Goal: Task Accomplishment & Management: Use online tool/utility

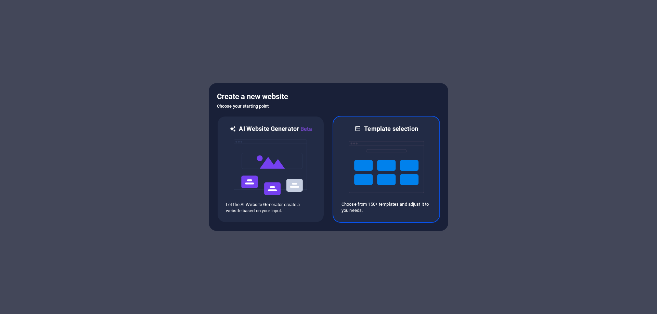
click at [373, 176] on img at bounding box center [385, 167] width 75 height 68
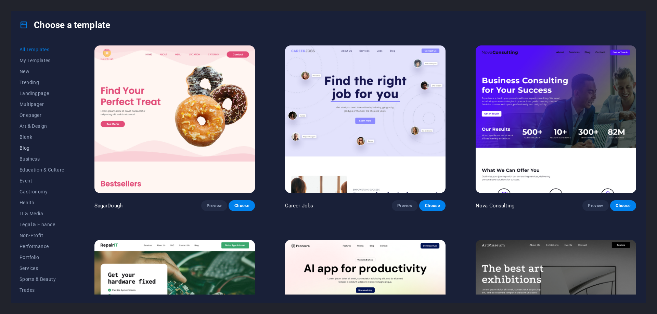
scroll to position [23, 0]
click at [24, 103] on span "Art & Design" at bounding box center [41, 103] width 45 height 5
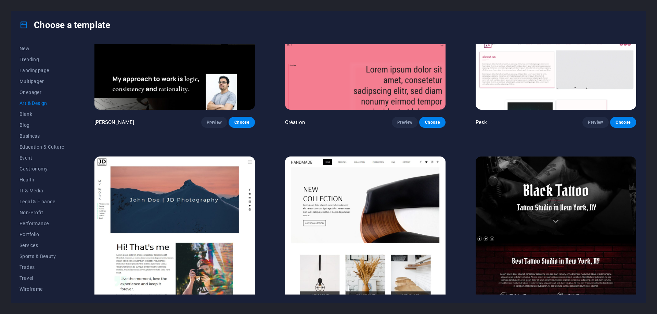
scroll to position [0, 0]
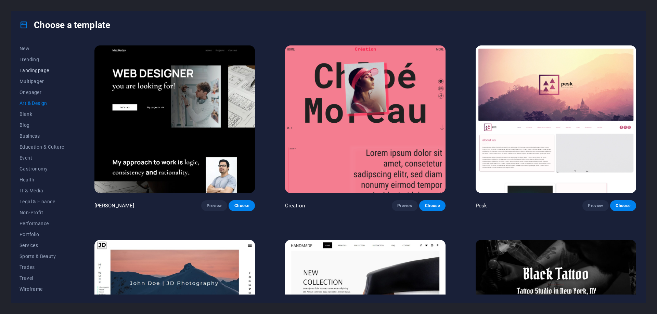
click at [38, 71] on span "Landingpage" at bounding box center [41, 70] width 45 height 5
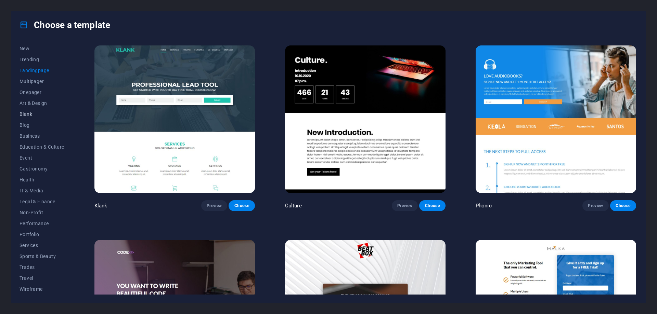
click at [23, 117] on span "Blank" at bounding box center [41, 113] width 45 height 5
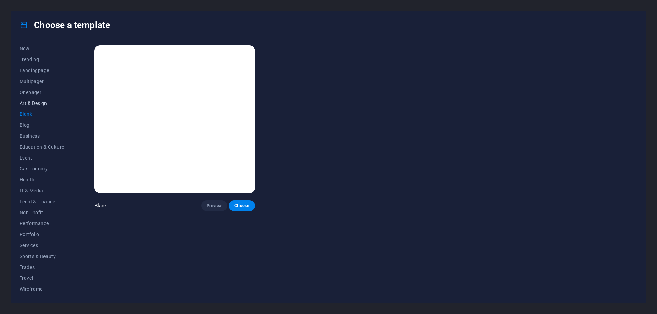
click at [26, 105] on span "Art & Design" at bounding box center [41, 103] width 45 height 5
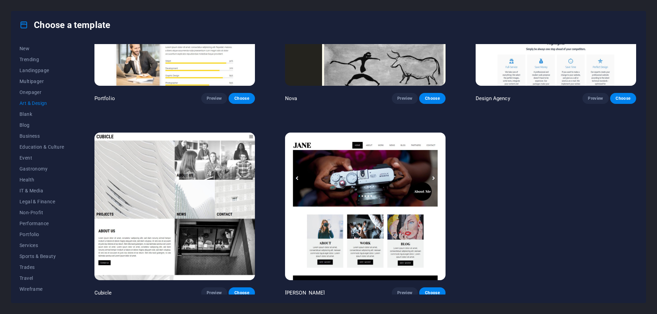
scroll to position [532, 0]
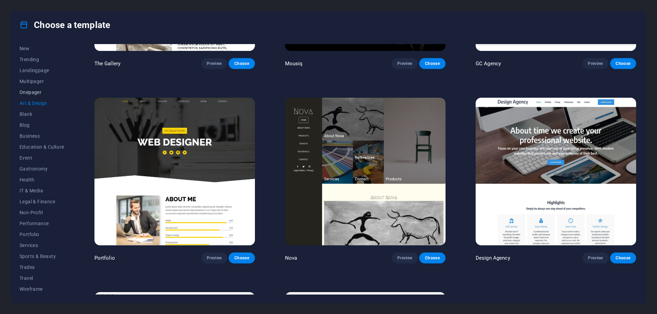
click at [22, 90] on span "Onepager" at bounding box center [41, 92] width 45 height 5
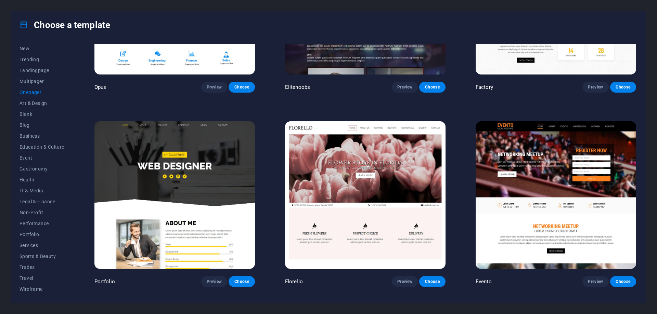
scroll to position [3428, 0]
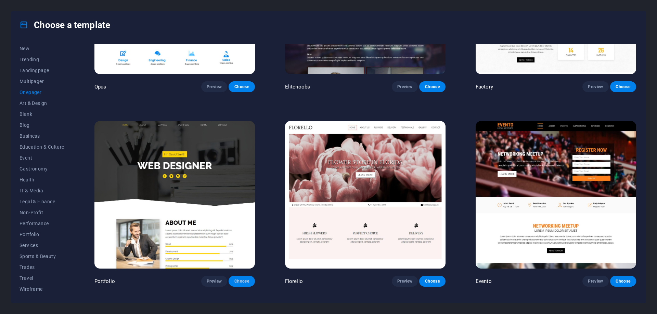
click at [241, 279] on span "Choose" at bounding box center [241, 281] width 15 height 5
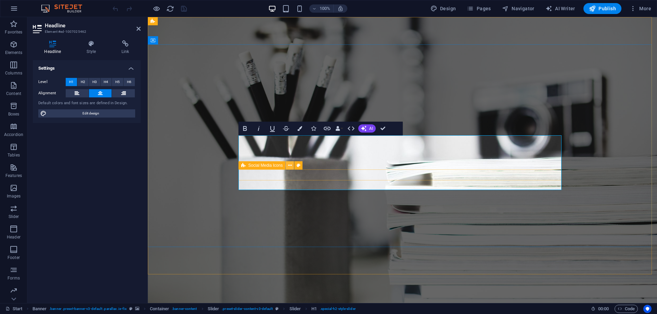
click at [290, 165] on icon at bounding box center [290, 165] width 4 height 7
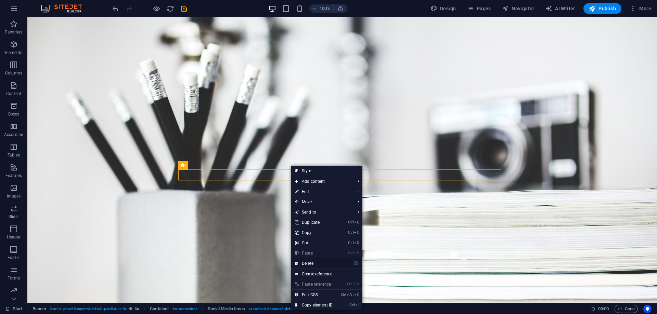
click at [310, 264] on link "⌦ Delete" at bounding box center [314, 264] width 46 height 10
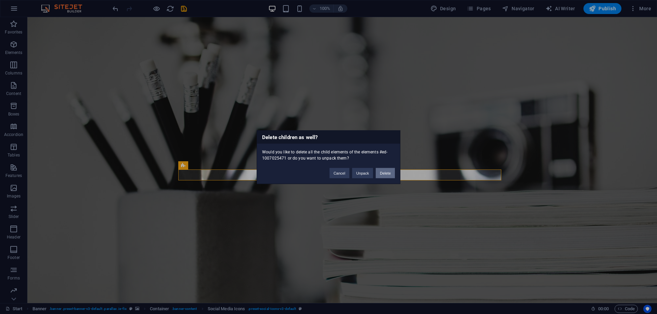
click at [380, 173] on button "Delete" at bounding box center [384, 173] width 19 height 10
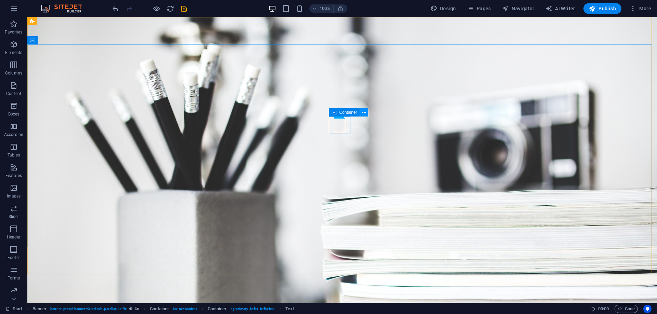
click at [362, 111] on icon at bounding box center [364, 112] width 4 height 7
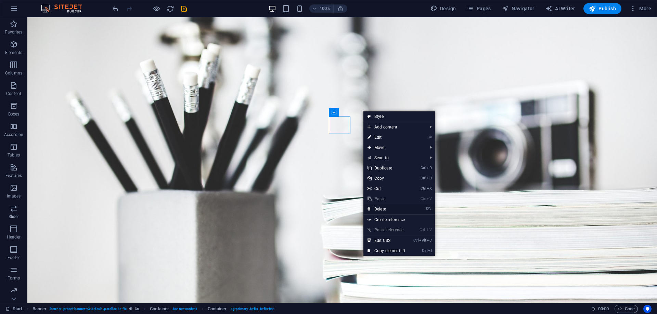
click at [375, 208] on link "⌦ Delete" at bounding box center [386, 209] width 46 height 10
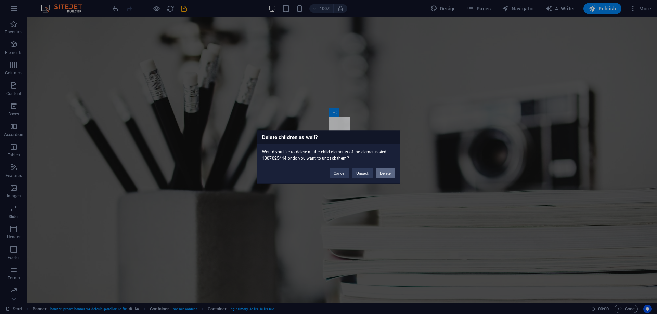
click at [381, 174] on button "Delete" at bounding box center [384, 173] width 19 height 10
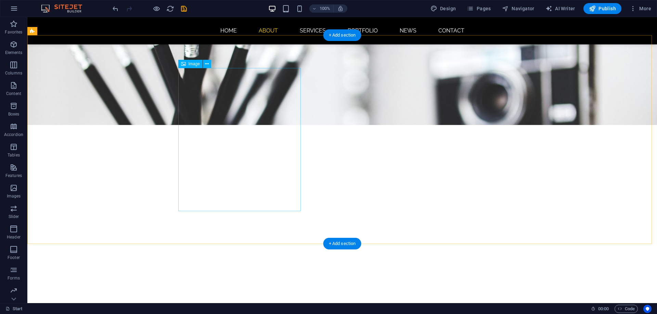
scroll to position [160, 0]
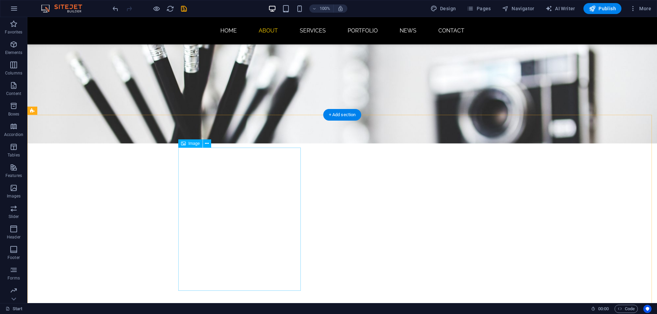
click at [187, 144] on div "Image" at bounding box center [190, 144] width 24 height 8
click at [208, 144] on icon at bounding box center [207, 143] width 4 height 7
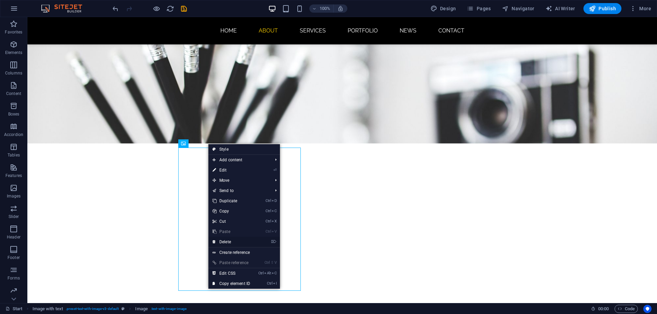
click at [230, 241] on link "⌦ Delete" at bounding box center [231, 242] width 46 height 10
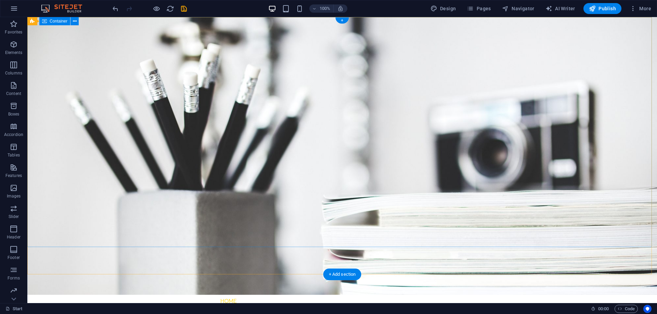
scroll to position [0, 0]
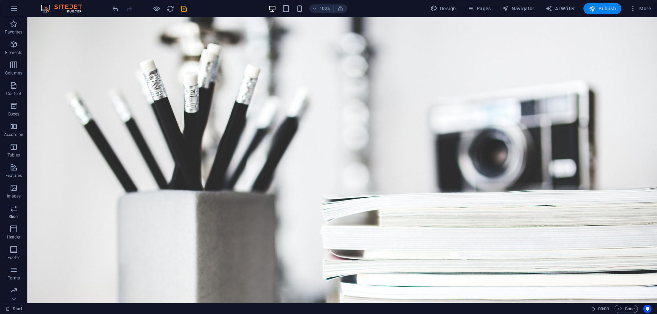
click at [598, 6] on span "Publish" at bounding box center [601, 8] width 27 height 7
checkbox input "false"
